Goal: Check status: Check status

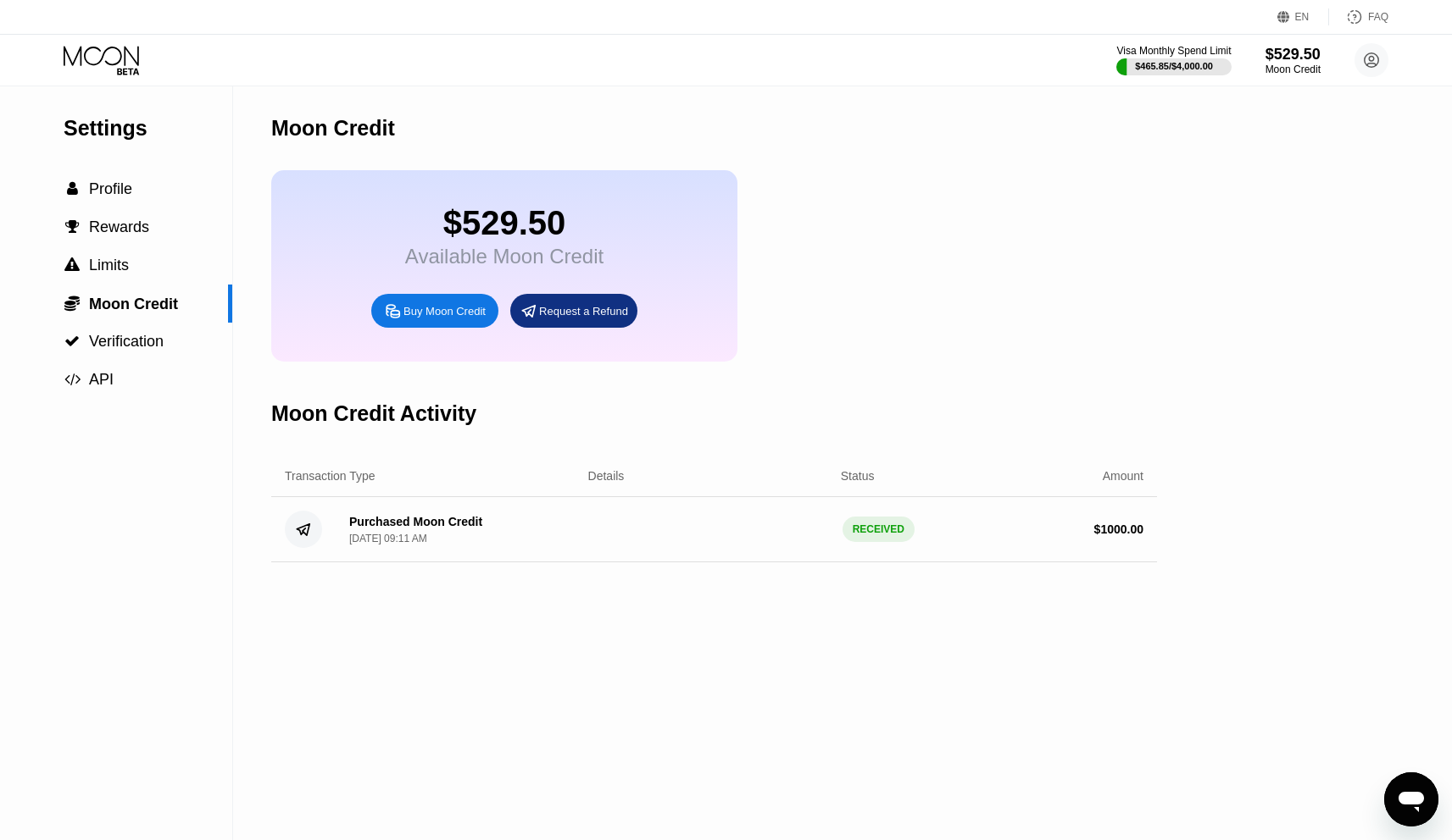
click at [119, 60] on icon at bounding box center [101, 56] width 75 height 19
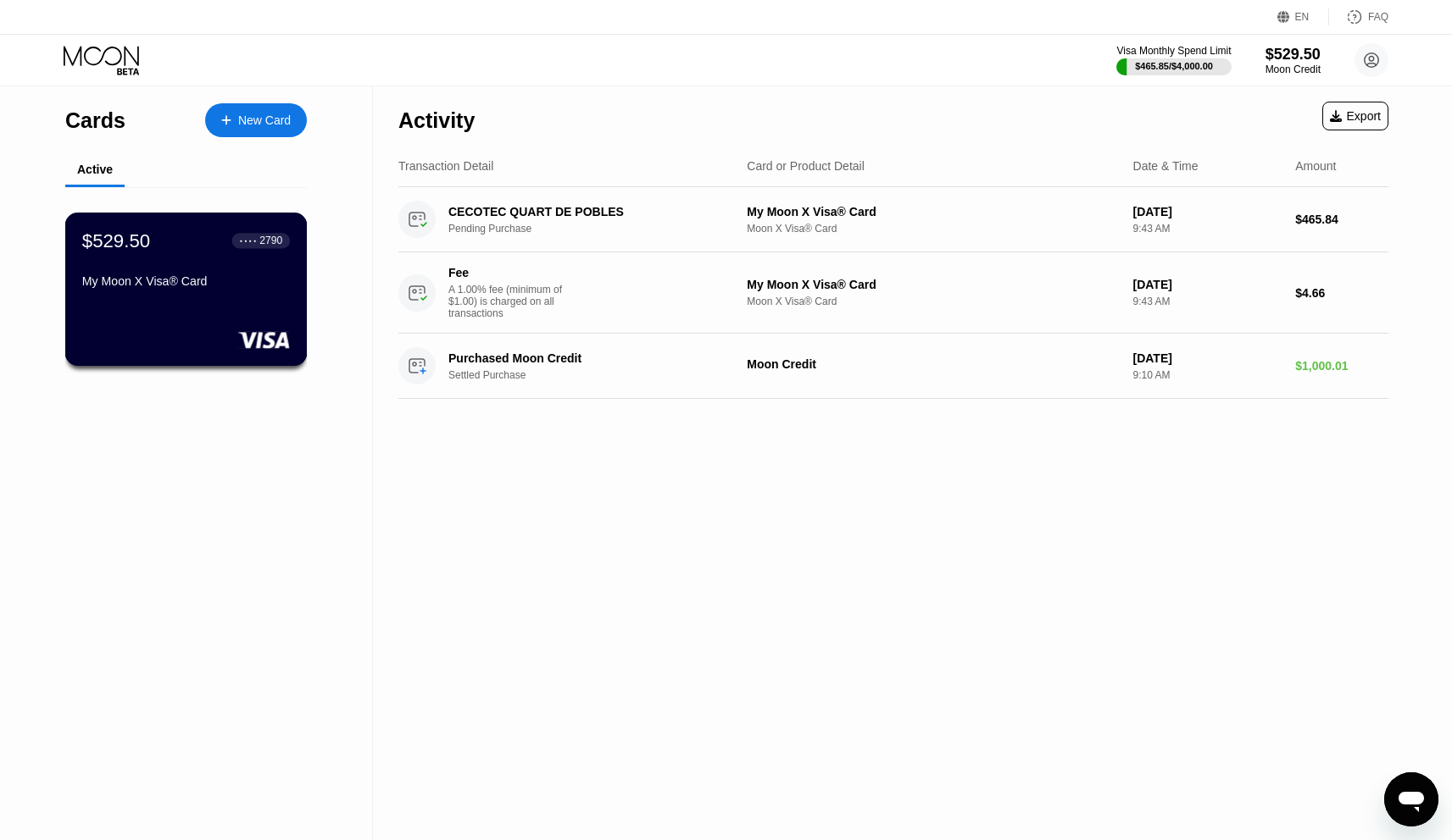
click at [220, 271] on div "$529.50 ● ● ● ● 2790 My Moon X Visa® Card" at bounding box center [185, 262] width 207 height 65
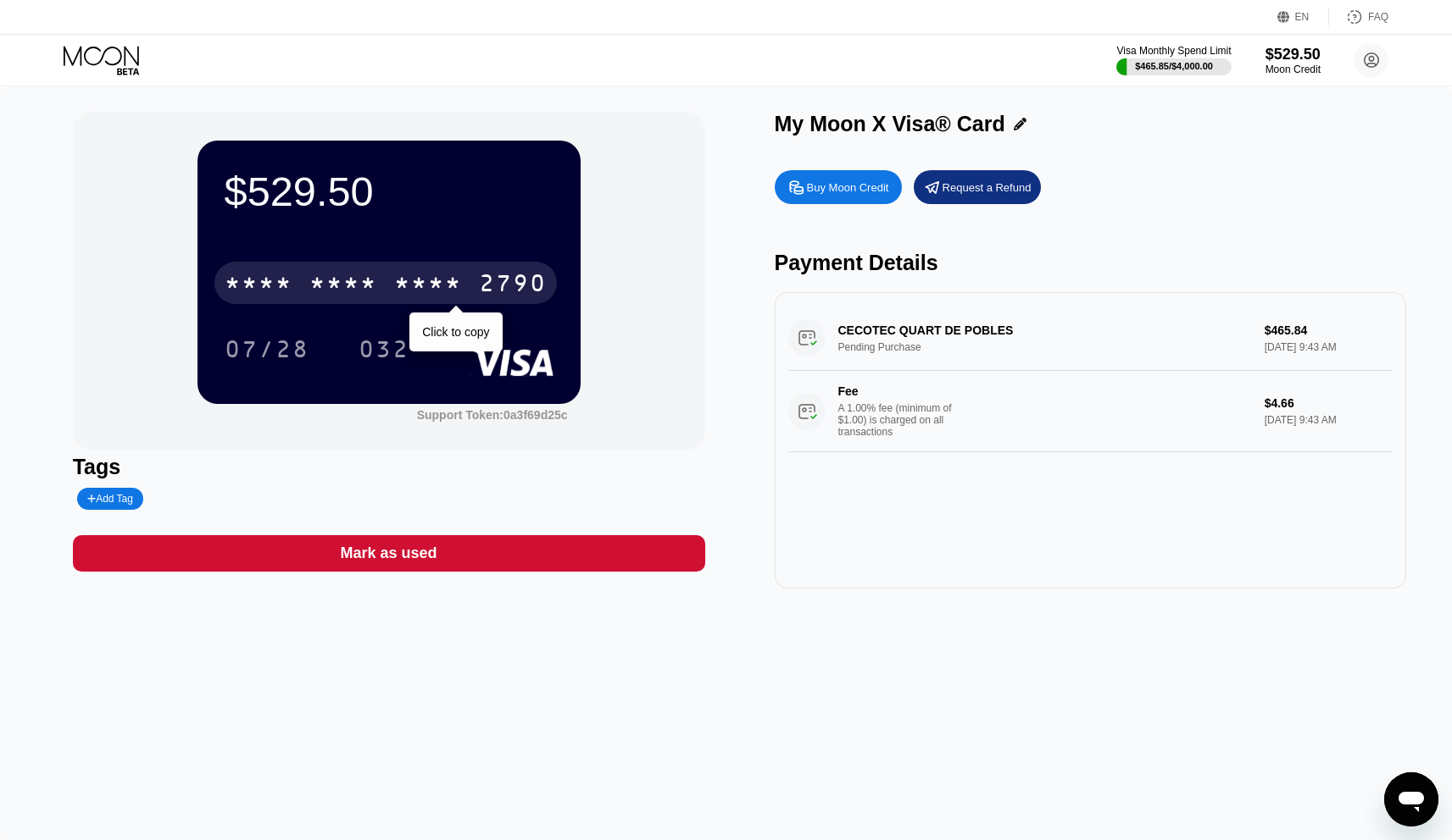
click at [418, 278] on div "* * * *" at bounding box center [427, 285] width 68 height 27
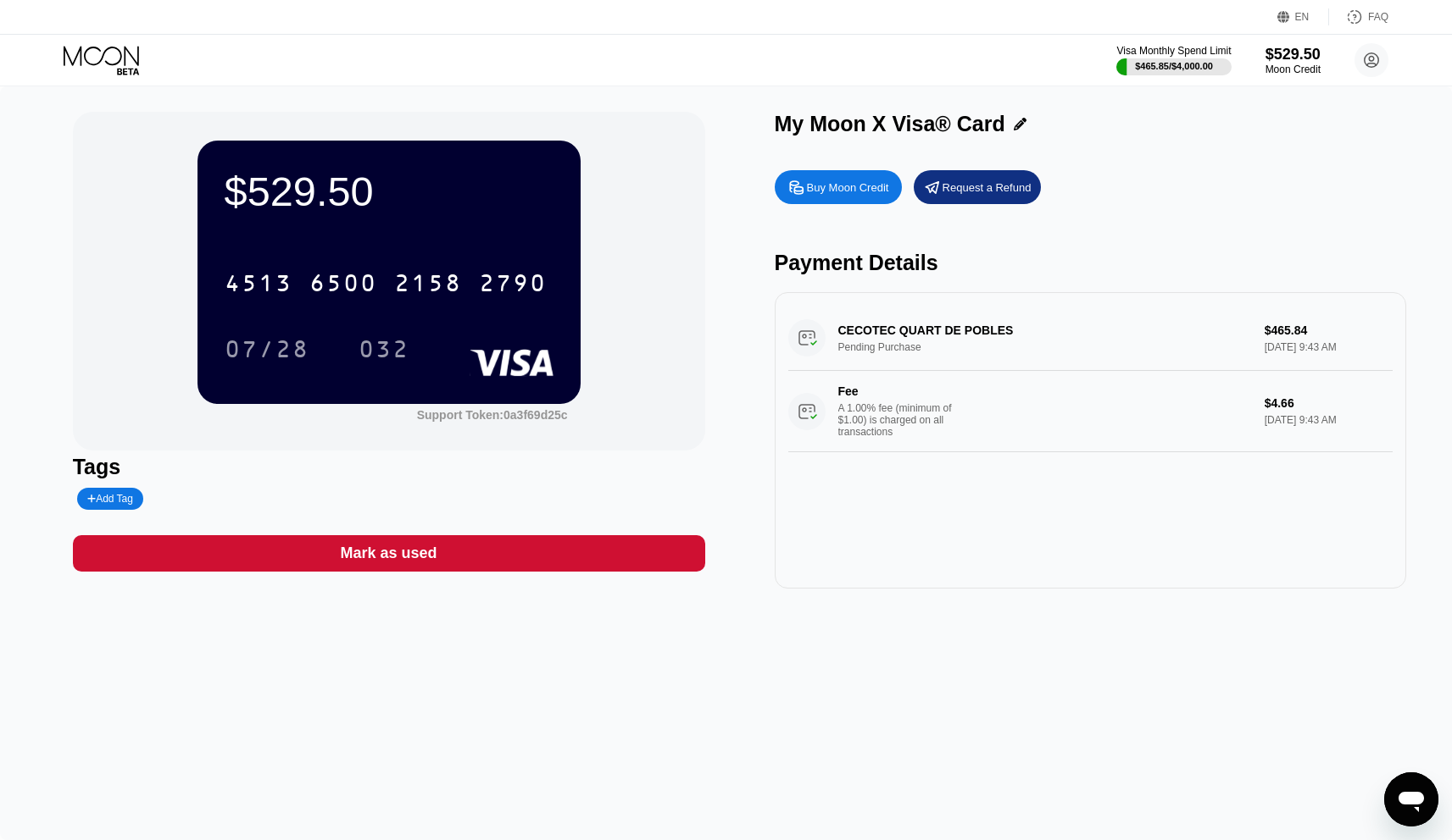
click at [110, 42] on div "Visa Monthly Spend Limit $465.85 / $4,000.00 $529.50 Moon Credit [PERSON_NAME][…" at bounding box center [726, 60] width 1452 height 51
click at [108, 52] on icon at bounding box center [102, 61] width 79 height 30
